Goal: Transaction & Acquisition: Purchase product/service

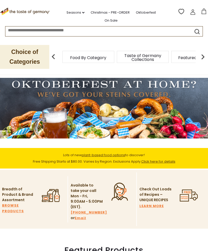
click at [206, 12] on icon at bounding box center [203, 11] width 5 height 6
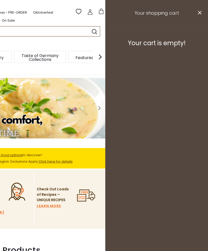
click at [200, 14] on icon "close" at bounding box center [200, 13] width 4 height 4
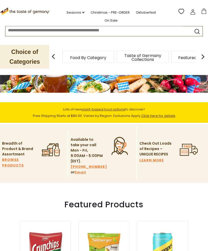
scroll to position [46, 0]
click at [158, 117] on link "Click here for details" at bounding box center [158, 115] width 34 height 5
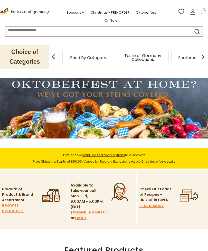
scroll to position [0, 48]
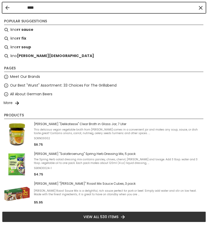
type input "*****"
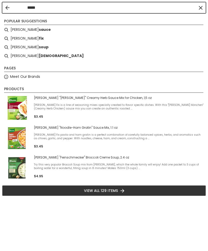
type input "*****"
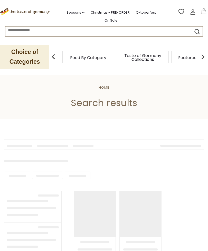
type input "*****"
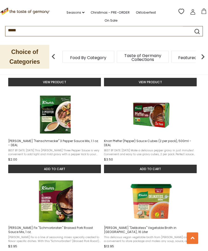
scroll to position [430, 0]
click at [50, 164] on button "Add to cart" at bounding box center [54, 168] width 93 height 8
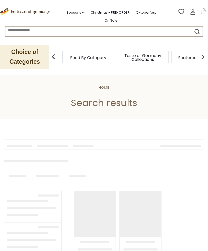
type input "*****"
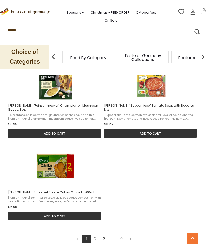
scroll to position [641, 0]
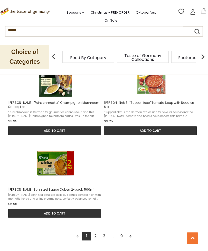
click at [98, 232] on link "2" at bounding box center [95, 236] width 9 height 9
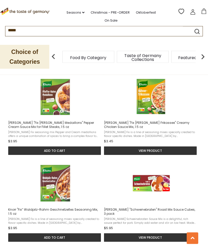
scroll to position [270, 0]
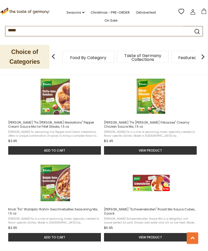
click at [54, 149] on button "Add to cart" at bounding box center [54, 150] width 93 height 8
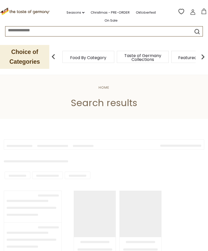
type input "*****"
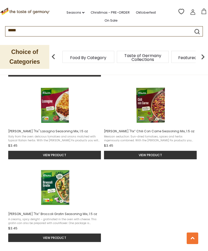
scroll to position [630, 0]
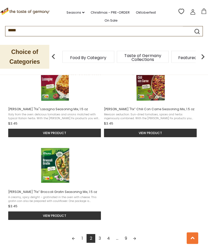
click at [101, 234] on link "3" at bounding box center [99, 238] width 9 height 9
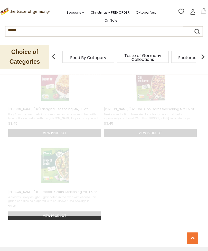
scroll to position [360, 0]
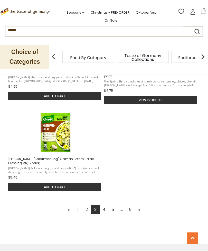
scroll to position [687, 0]
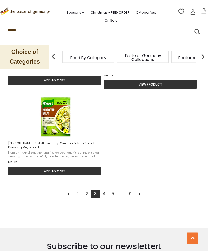
click at [104, 190] on link "4" at bounding box center [104, 194] width 9 height 9
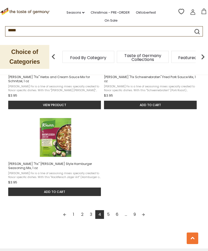
scroll to position [666, 0]
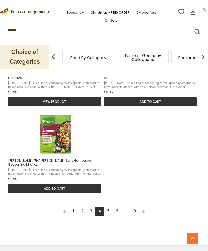
click at [108, 207] on link "5" at bounding box center [108, 211] width 9 height 9
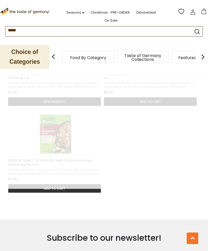
scroll to position [535, 0]
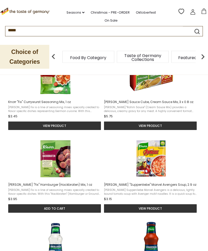
scroll to position [208, 0]
click at [54, 210] on button "Add to cart" at bounding box center [54, 208] width 93 height 8
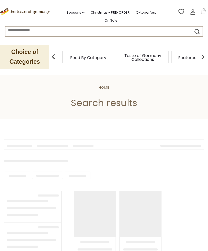
type input "*****"
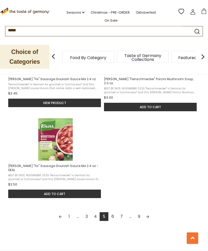
scroll to position [683, 0]
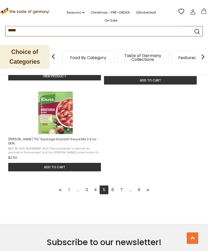
click at [115, 186] on link "6" at bounding box center [112, 190] width 9 height 9
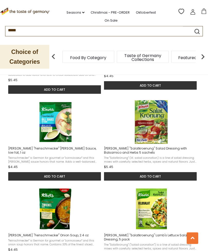
scroll to position [336, 0]
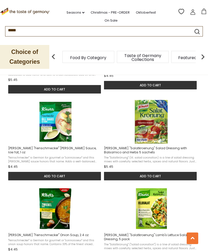
click at [143, 172] on button "Add to cart" at bounding box center [150, 176] width 93 height 8
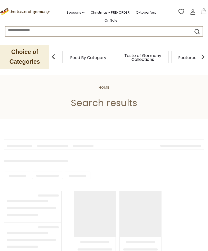
type input "*****"
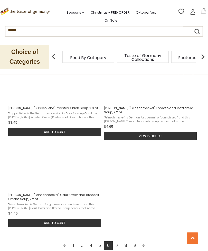
scroll to position [636, 0]
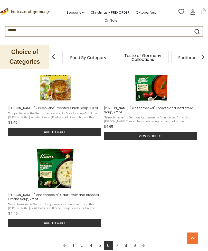
click at [117, 241] on link "7" at bounding box center [117, 245] width 9 height 9
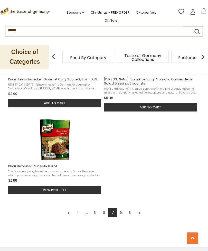
scroll to position [686, 0]
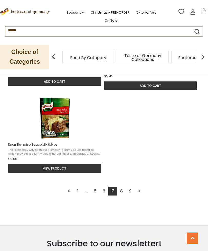
click at [123, 187] on link "8" at bounding box center [121, 191] width 9 height 9
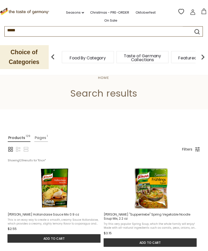
scroll to position [10, 0]
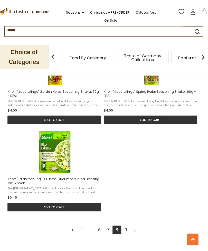
click at [125, 224] on link "9" at bounding box center [125, 228] width 9 height 9
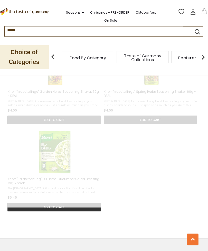
scroll to position [483, 0]
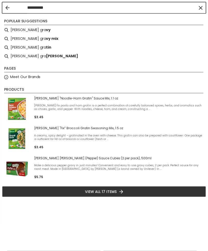
type input "**********"
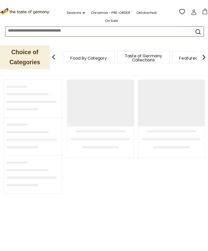
scroll to position [110, 0]
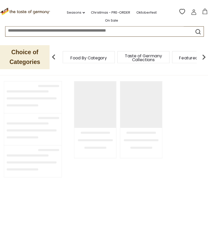
type input "**********"
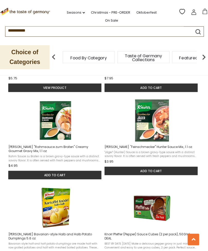
scroll to position [333, 0]
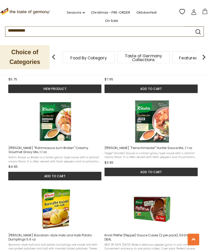
click at [161, 138] on img "Knorr" at bounding box center [151, 121] width 44 height 44
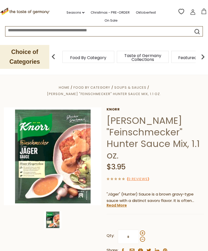
click at [201, 12] on icon at bounding box center [204, 11] width 6 height 6
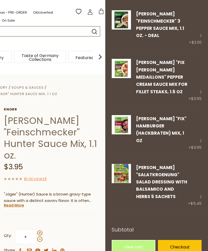
scroll to position [23, 0]
click at [134, 240] on link "View cart" at bounding box center [134, 247] width 44 height 14
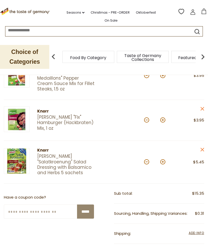
scroll to position [129, 0]
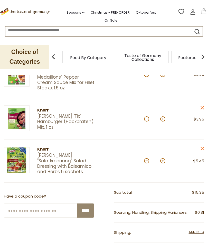
click at [196, 229] on span "Add Info" at bounding box center [196, 231] width 15 height 4
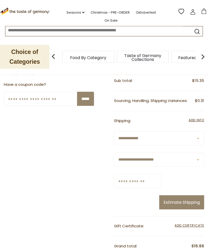
scroll to position [240, 0]
click at [196, 152] on select "**********" at bounding box center [159, 159] width 90 height 14
select select "**"
click at [161, 175] on input "Zip/Postcode" at bounding box center [137, 181] width 47 height 14
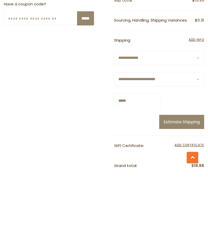
type input "*****"
click at [183, 195] on button "Estimate Shipping" at bounding box center [181, 202] width 45 height 14
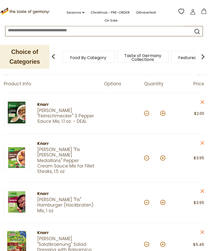
scroll to position [46, 0]
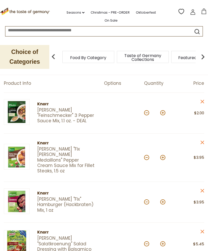
click at [164, 114] on button at bounding box center [162, 112] width 5 height 5
click at [164, 112] on button at bounding box center [162, 112] width 5 height 5
type input "*"
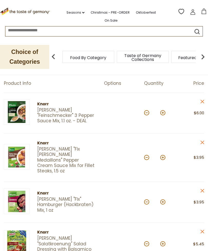
click at [162, 115] on button at bounding box center [162, 112] width 5 height 5
type input "*"
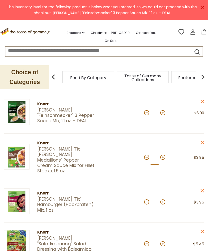
click at [159, 155] on input "*" at bounding box center [154, 157] width 9 height 14
click at [164, 155] on button at bounding box center [162, 157] width 5 height 5
type input "*"
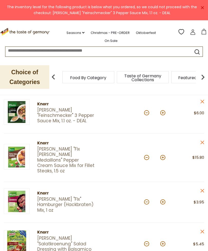
click at [163, 199] on button at bounding box center [162, 201] width 5 height 5
type input "*"
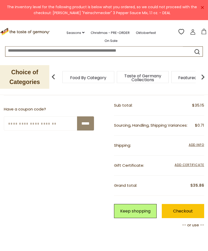
scroll to position [216, 0]
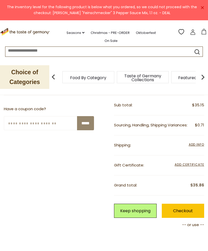
click at [196, 142] on span "Add Info" at bounding box center [196, 144] width 15 height 4
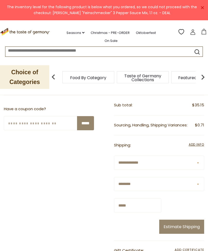
click at [196, 156] on select "**********" at bounding box center [159, 163] width 90 height 14
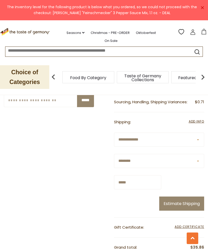
scroll to position [260, 0]
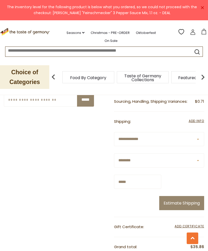
click at [182, 196] on button "Estimate Shipping" at bounding box center [181, 203] width 45 height 14
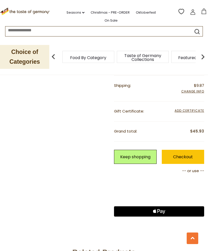
scroll to position [277, 0]
